Goal: Task Accomplishment & Management: Manage account settings

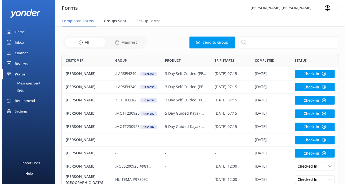
scroll to position [4, 5]
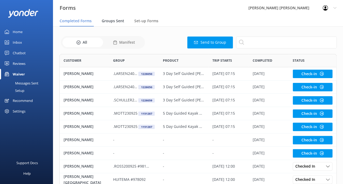
click at [110, 17] on div "Groups Sent" at bounding box center [114, 21] width 25 height 11
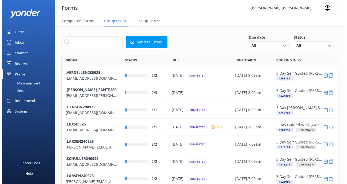
scroll to position [182, 273]
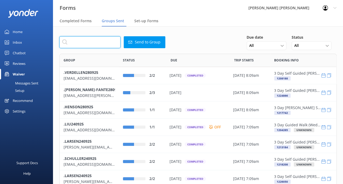
click at [89, 42] on input "text" at bounding box center [89, 42] width 61 height 12
paste input "[EMAIL_ADDRESS][DOMAIN_NAME]"
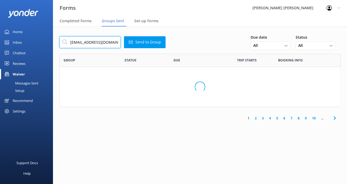
scroll to position [44, 277]
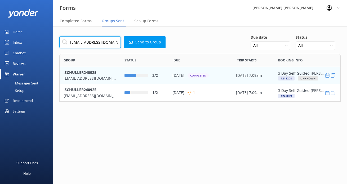
type input "[EMAIL_ADDRESS][DOMAIN_NAME]"
click at [191, 78] on div "[DATE] Completed" at bounding box center [202, 76] width 58 height 6
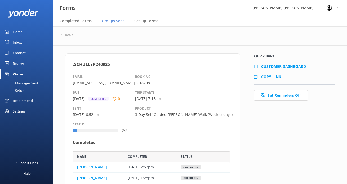
scroll to position [4, 4]
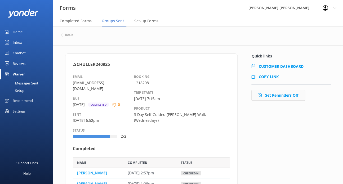
click at [273, 96] on button "Set Reminders Off" at bounding box center [279, 95] width 54 height 11
click at [73, 36] on h6 "back" at bounding box center [69, 34] width 8 height 3
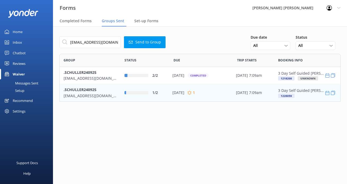
scroll to position [44, 277]
click at [132, 89] on div "1/2" at bounding box center [145, 92] width 49 height 17
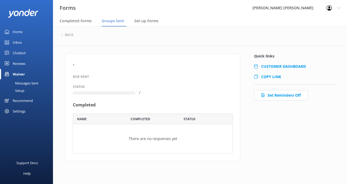
scroll to position [17, 153]
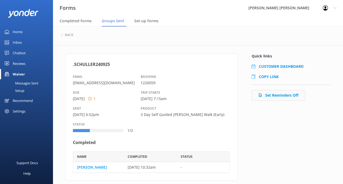
click at [279, 95] on button "Set Reminders Off" at bounding box center [279, 95] width 54 height 11
click at [67, 35] on h6 "back" at bounding box center [69, 34] width 8 height 3
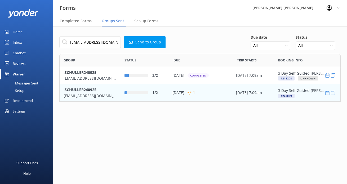
scroll to position [44, 277]
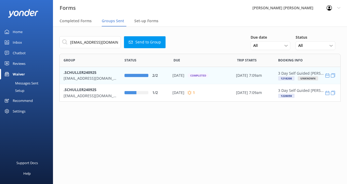
click at [106, 77] on p "[EMAIL_ADDRESS][DOMAIN_NAME]" at bounding box center [90, 79] width 53 height 6
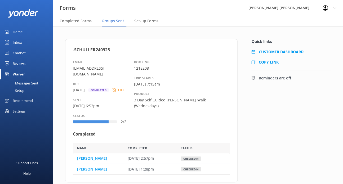
scroll to position [23, 0]
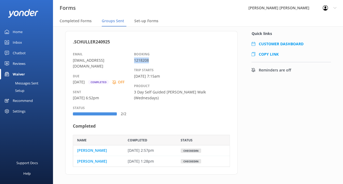
drag, startPoint x: 153, startPoint y: 61, endPoint x: 136, endPoint y: 61, distance: 16.7
click at [136, 61] on p "1218208" at bounding box center [182, 61] width 96 height 6
copy p "1218208"
